Goal: Navigation & Orientation: Find specific page/section

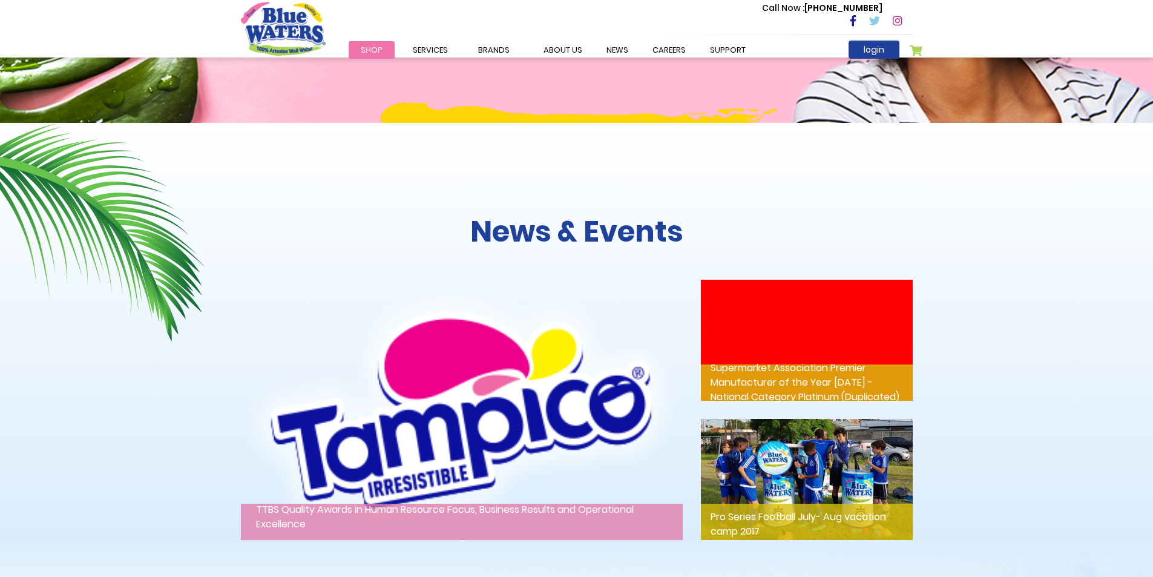
scroll to position [1344, 0]
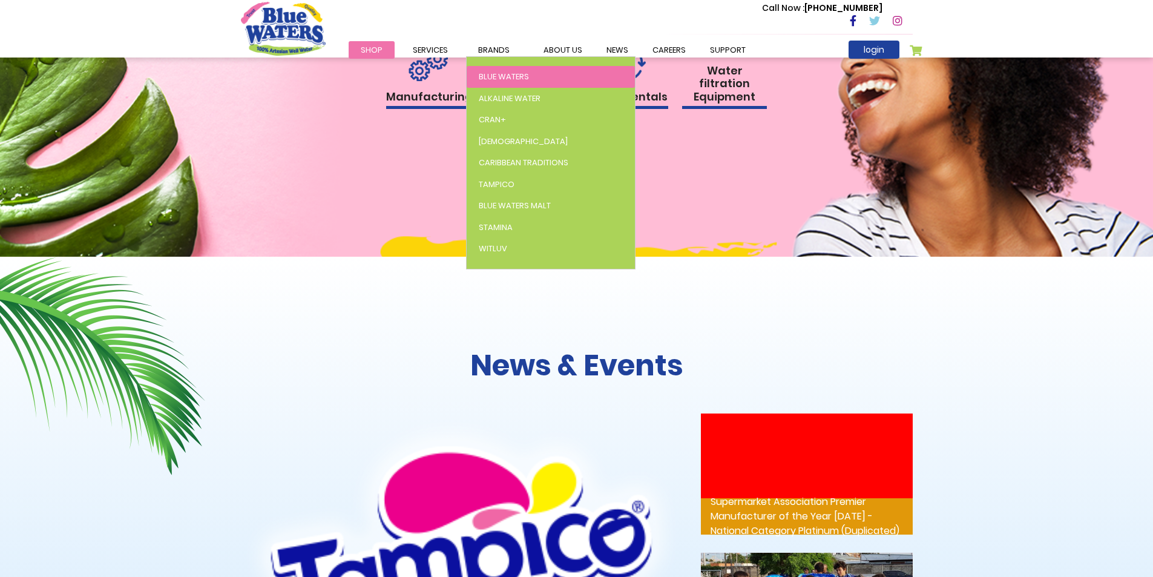
click at [509, 72] on span "Blue Waters" at bounding box center [504, 76] width 50 height 11
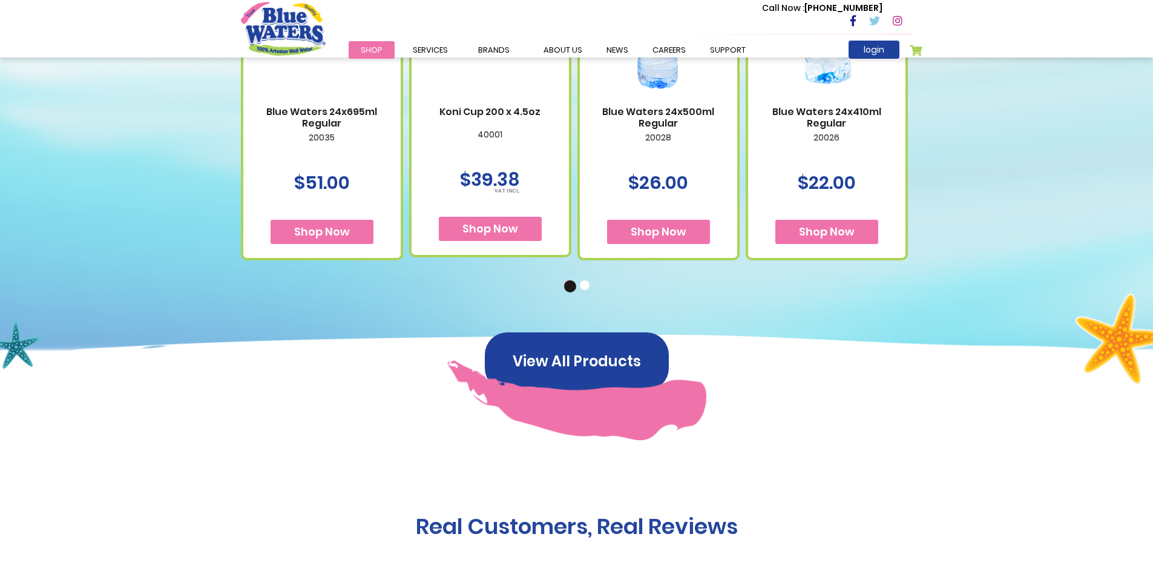
scroll to position [841, 0]
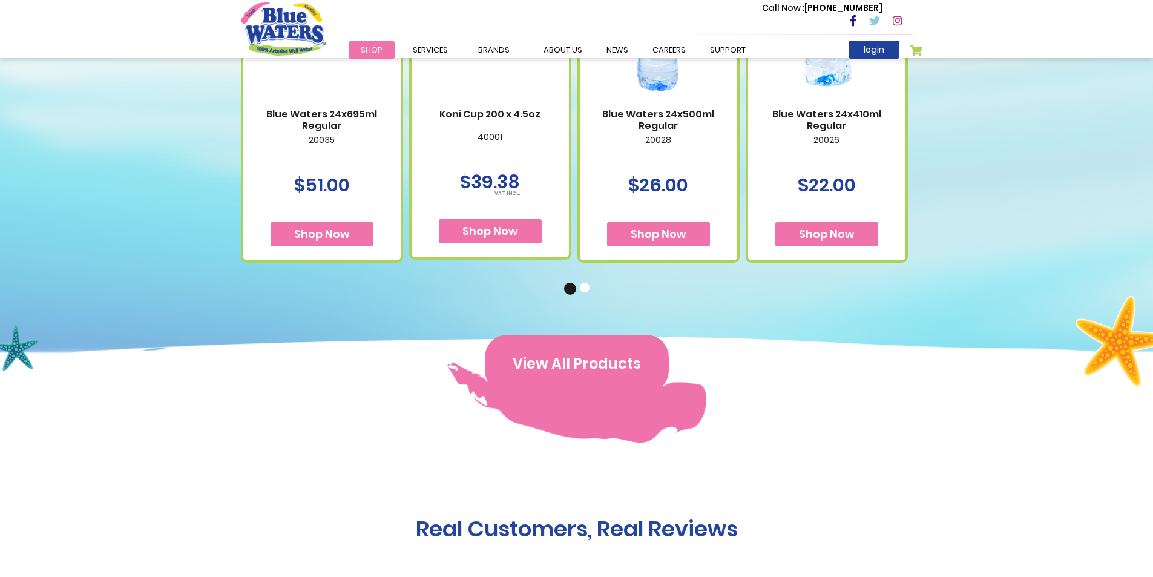
click at [553, 349] on button "View All Products" at bounding box center [577, 364] width 184 height 58
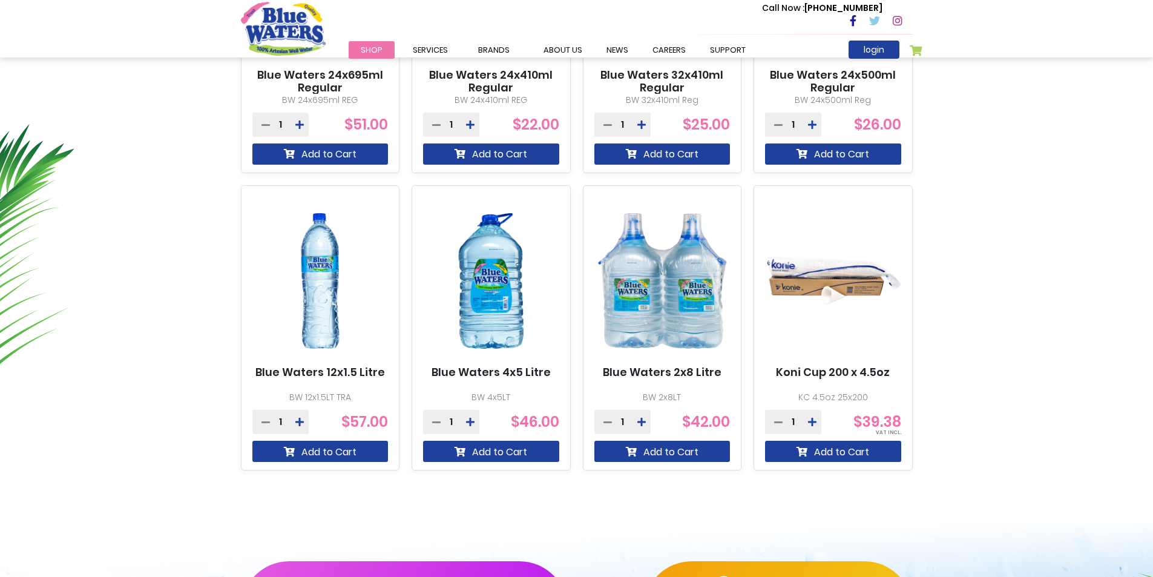
scroll to position [666, 0]
